Goal: Transaction & Acquisition: Download file/media

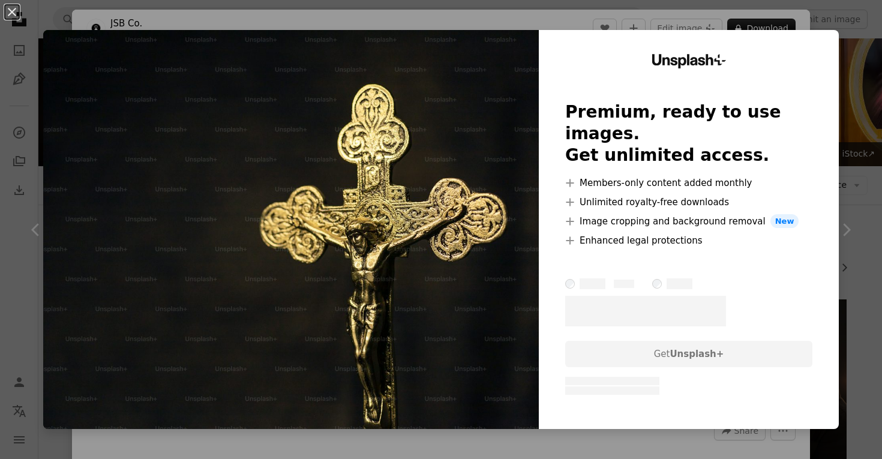
scroll to position [580, 0]
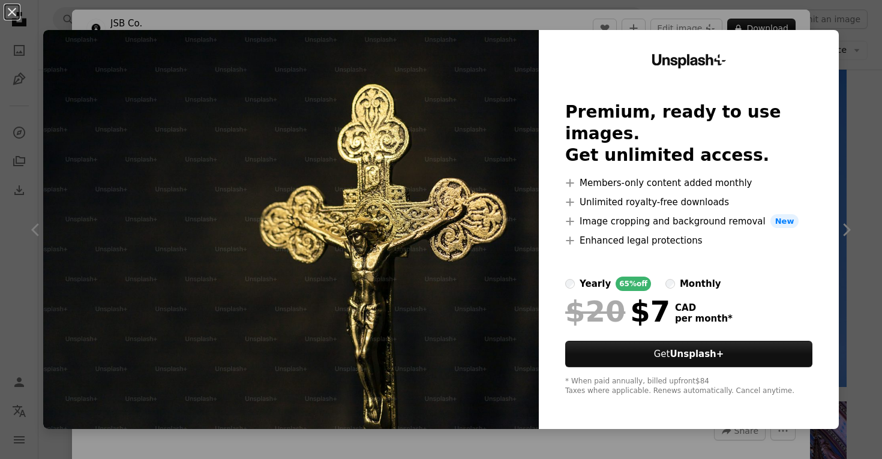
click at [851, 121] on div "An X shape Unsplash+ Premium, ready to use images. Get unlimited access. A plus…" at bounding box center [441, 229] width 882 height 459
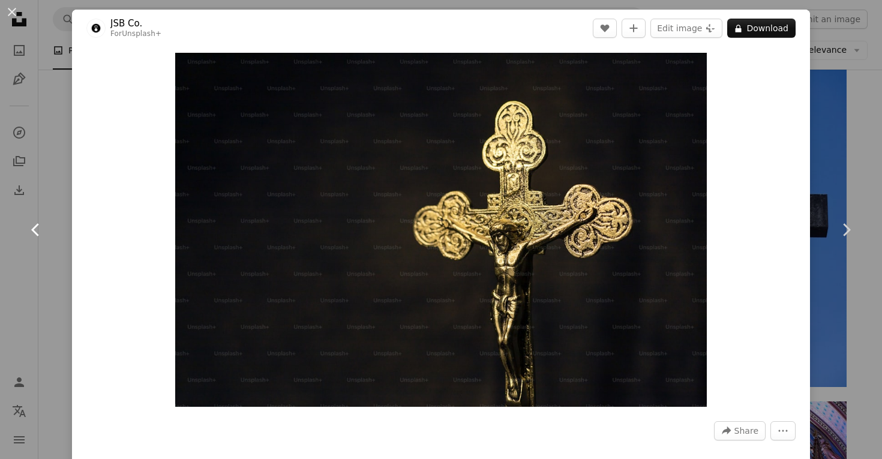
click at [59, 206] on link "Chevron left" at bounding box center [36, 229] width 72 height 115
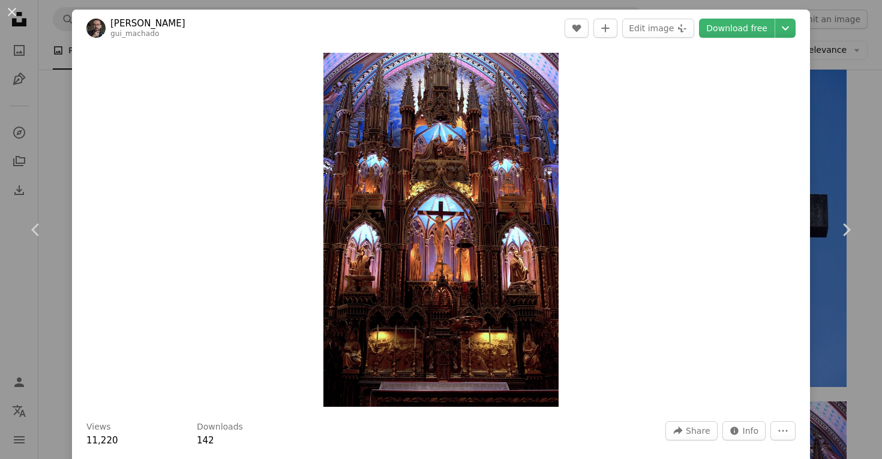
click at [876, 158] on div "An X shape Chevron left Chevron right [PERSON_NAME] gui_machado A heart A plus …" at bounding box center [441, 229] width 882 height 459
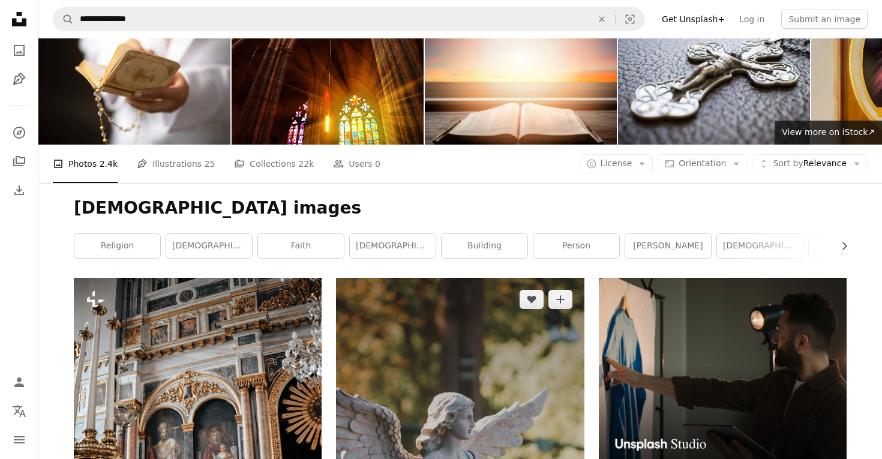
scroll to position [26, 0]
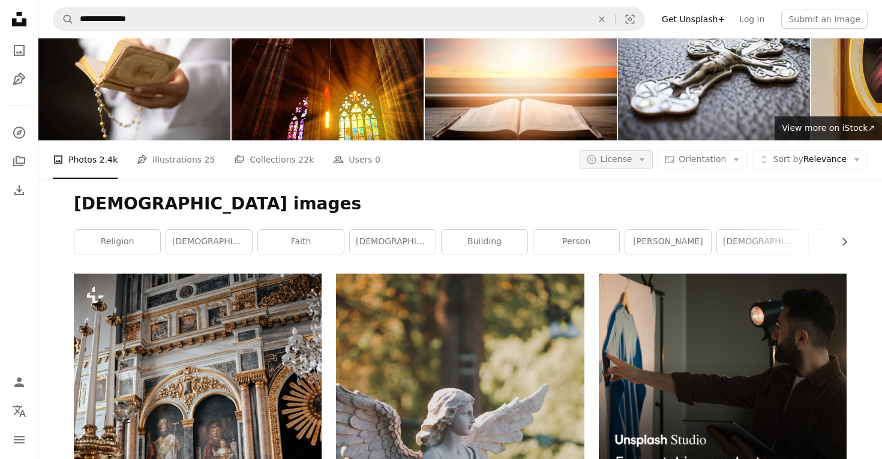
click at [632, 154] on span "License" at bounding box center [617, 159] width 32 height 10
click at [630, 247] on span "Free" at bounding box center [648, 246] width 73 height 12
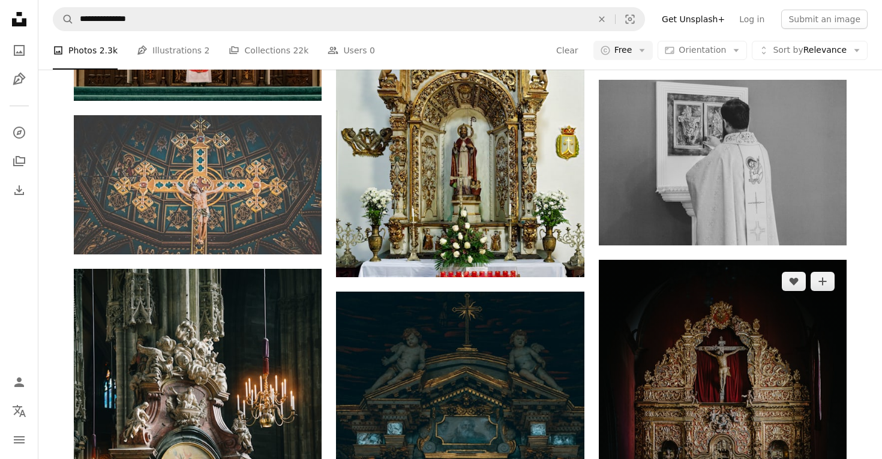
scroll to position [1298, 0]
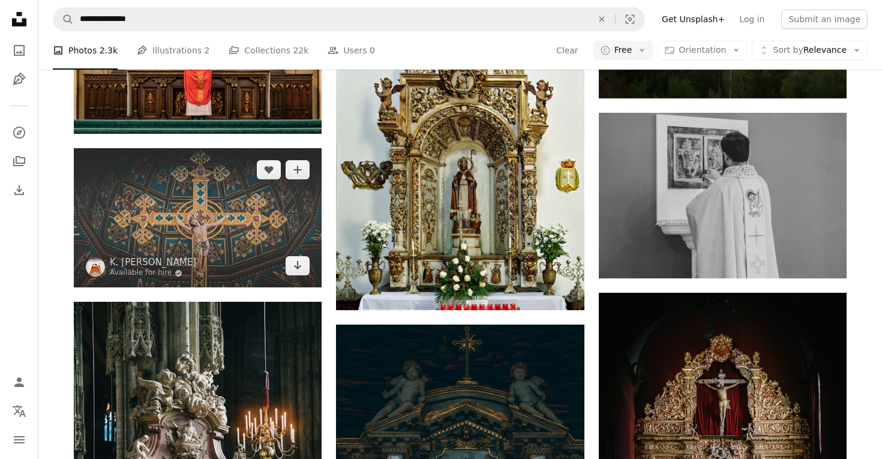
click at [280, 275] on img at bounding box center [198, 217] width 248 height 139
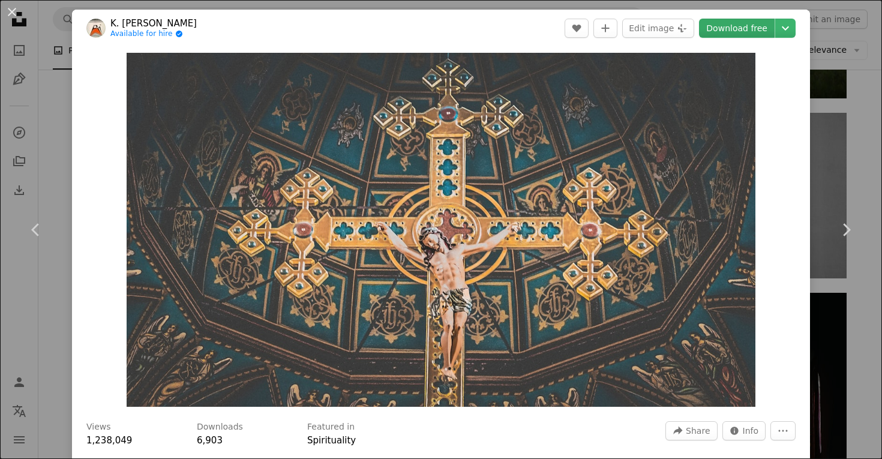
click at [728, 35] on link "Download free" at bounding box center [737, 28] width 76 height 19
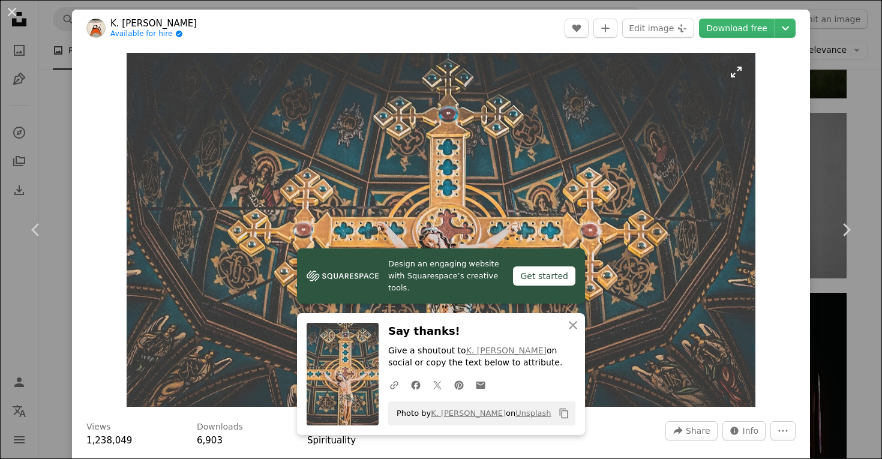
click at [632, 263] on img "Zoom in on this image" at bounding box center [442, 230] width 630 height 354
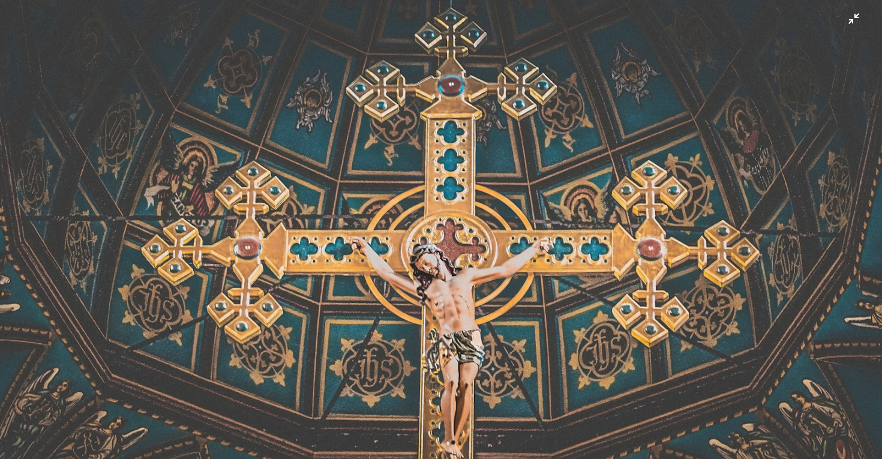
scroll to position [19, 0]
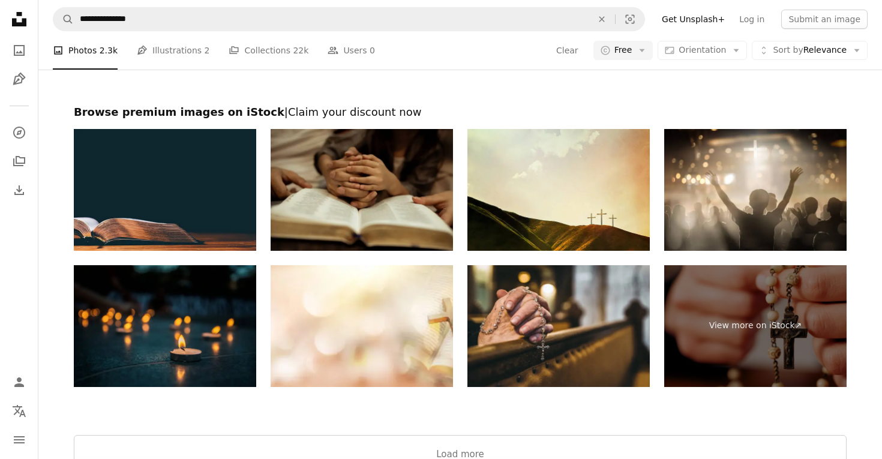
scroll to position [2839, 0]
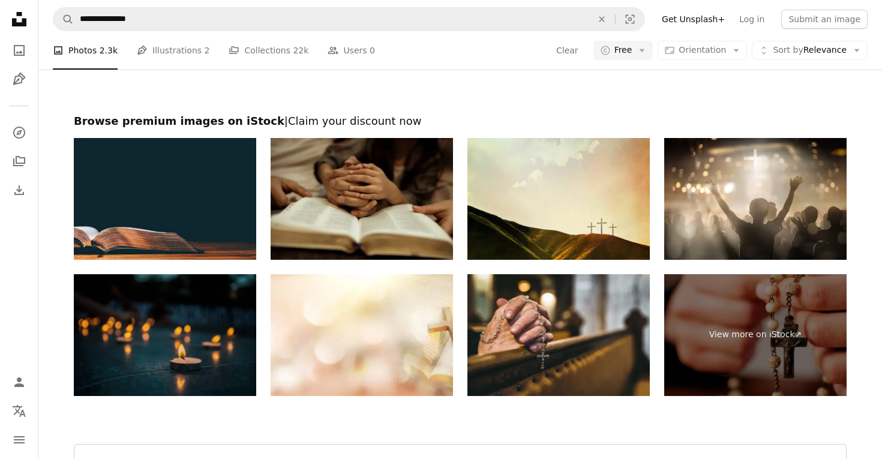
click at [190, 348] on img at bounding box center [165, 335] width 182 height 122
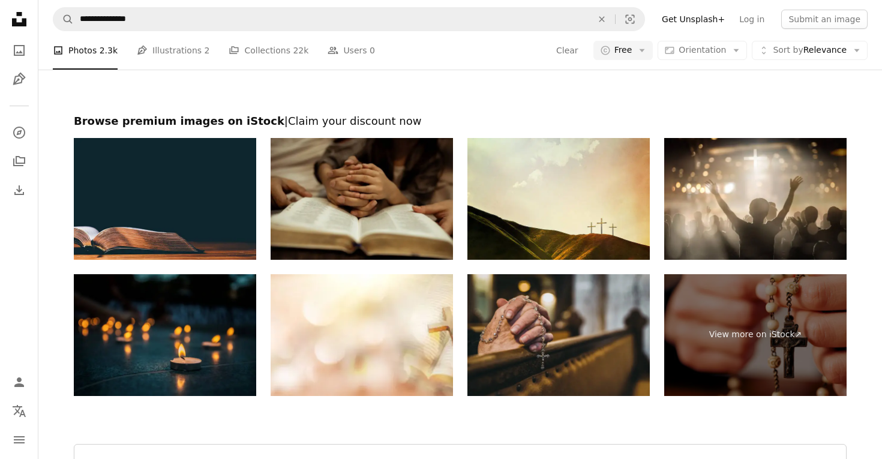
click at [528, 384] on img at bounding box center [559, 335] width 182 height 122
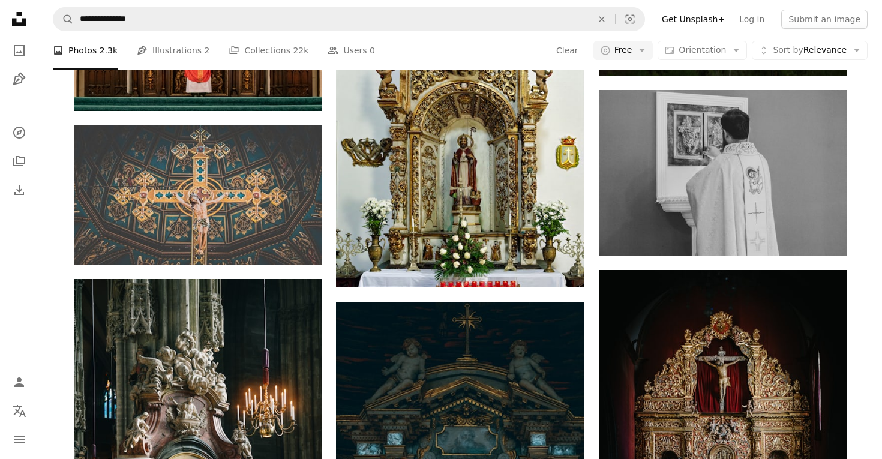
scroll to position [457, 0]
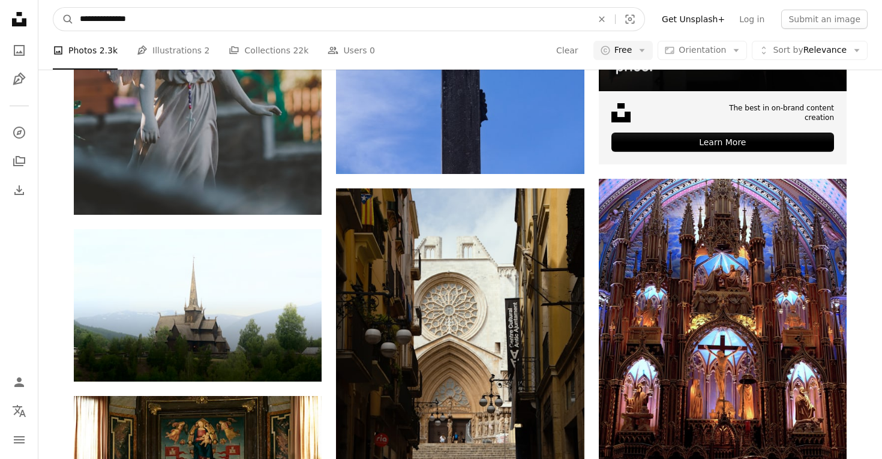
click at [423, 17] on input "**********" at bounding box center [331, 19] width 515 height 23
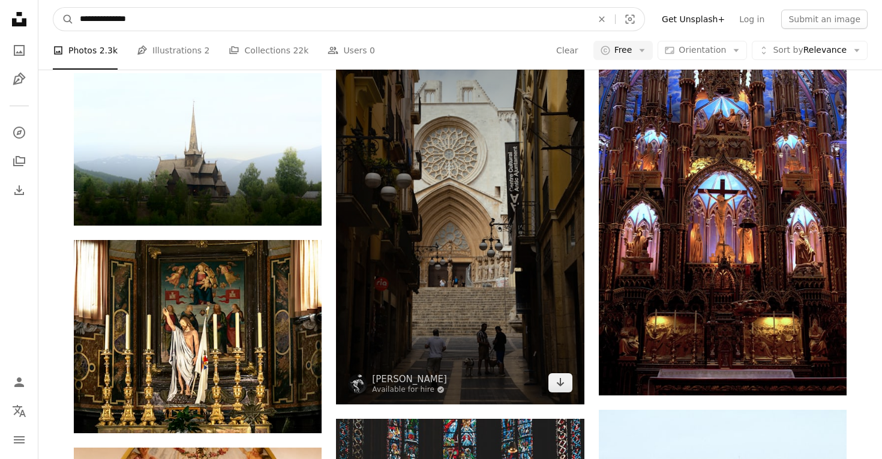
scroll to position [606, 0]
